Goal: Task Accomplishment & Management: Manage account settings

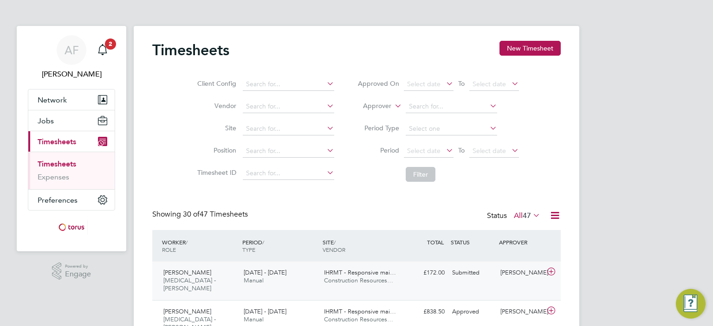
click at [248, 274] on span "[DATE] - [DATE]" at bounding box center [265, 273] width 43 height 8
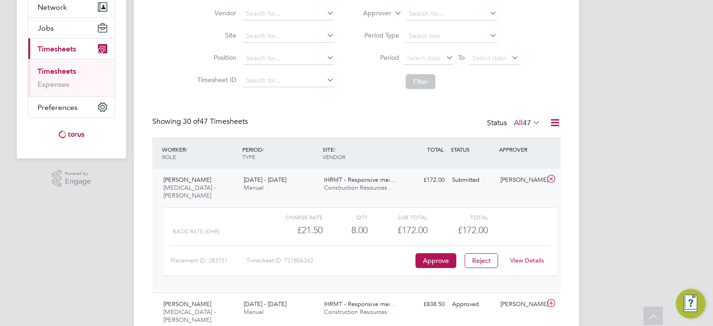
scroll to position [111, 0]
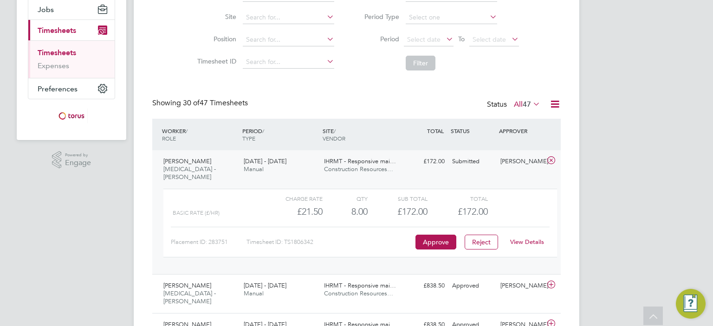
click at [526, 238] on link "View Details" at bounding box center [527, 242] width 34 height 8
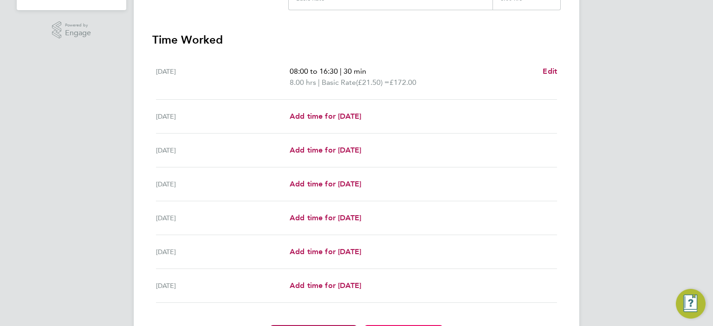
scroll to position [300, 0]
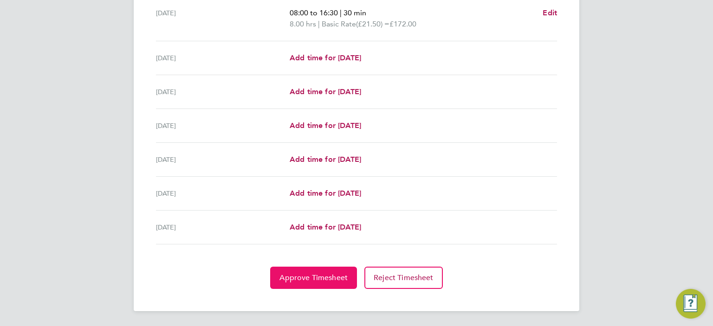
click at [309, 277] on span "Approve Timesheet" at bounding box center [313, 277] width 68 height 9
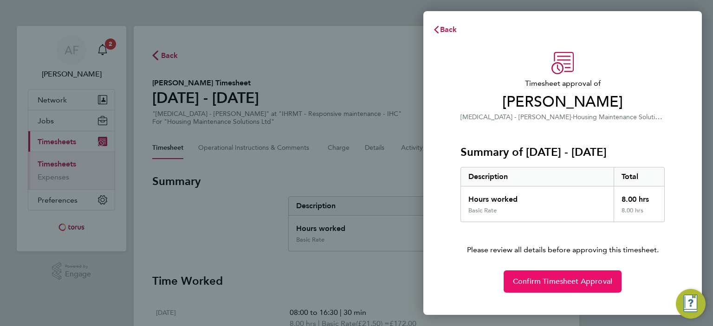
click at [564, 275] on button "Confirm Timesheet Approval" at bounding box center [563, 282] width 118 height 22
